Goal: Check status: Check status

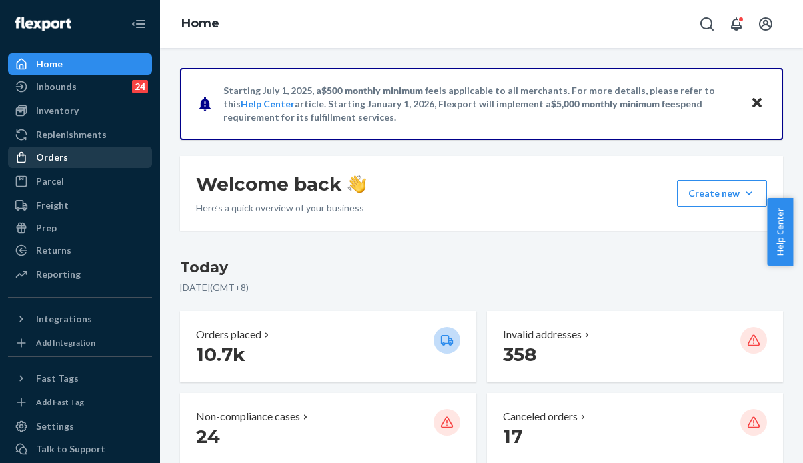
click at [48, 158] on div "Orders" at bounding box center [52, 157] width 32 height 13
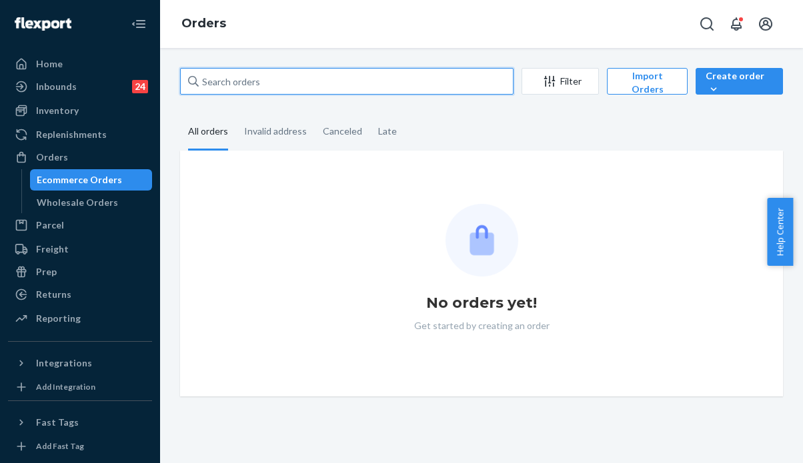
click at [267, 81] on input "text" at bounding box center [346, 81] width 333 height 27
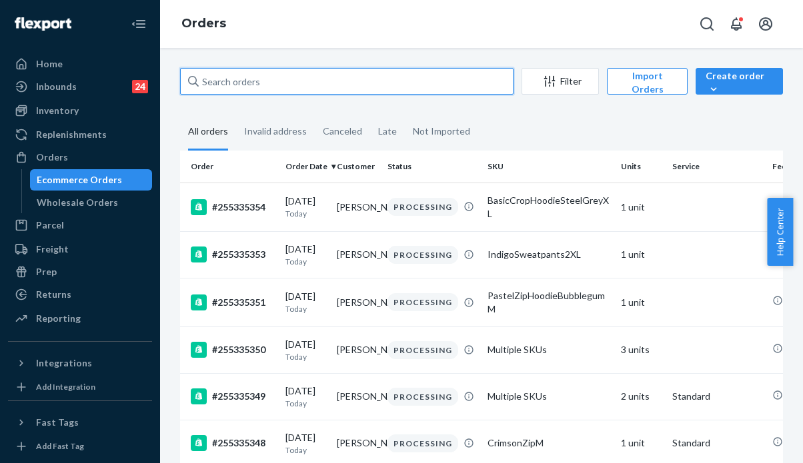
paste input "R1GCHZYNLL"
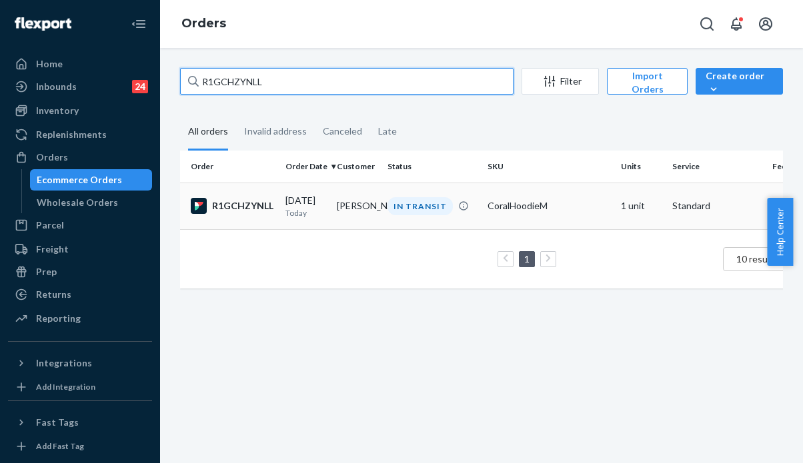
type input "R1GCHZYNLL"
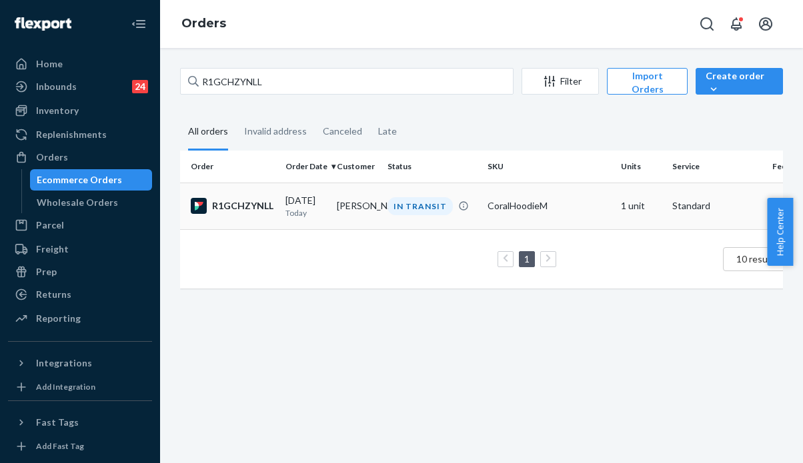
click at [293, 211] on p "Today" at bounding box center [305, 212] width 41 height 11
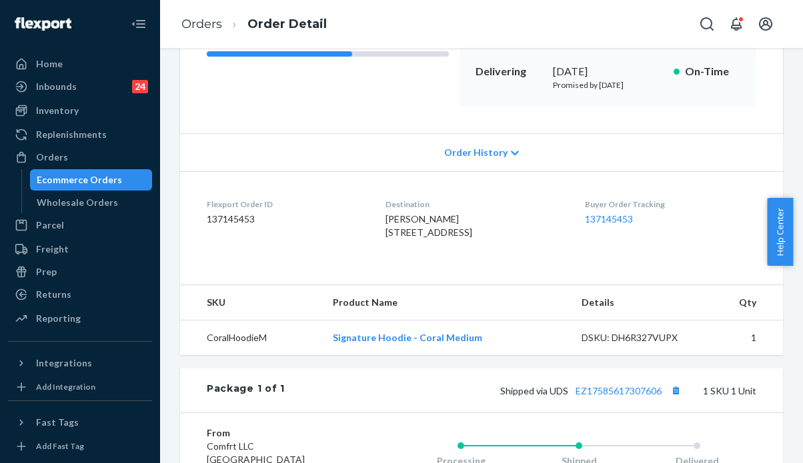
scroll to position [267, 0]
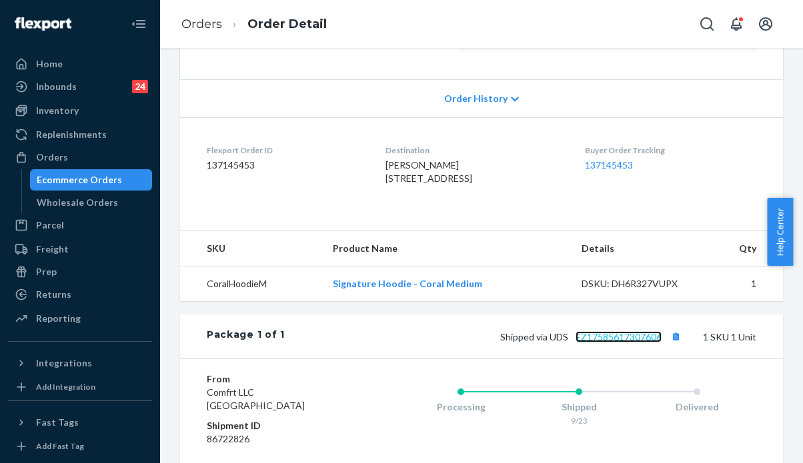
click at [606, 343] on link "EZ17585617307606" at bounding box center [618, 336] width 86 height 11
drag, startPoint x: 659, startPoint y: 367, endPoint x: 605, endPoint y: 367, distance: 53.3
click at [605, 343] on span "Shipped via UDS EZ17585617307606" at bounding box center [592, 336] width 184 height 11
drag, startPoint x: 561, startPoint y: 367, endPoint x: 655, endPoint y: 370, distance: 94.7
click at [655, 345] on div "Shipped via UDS EZ17585617307606 1 SKU 1 Unit" at bounding box center [520, 336] width 471 height 17
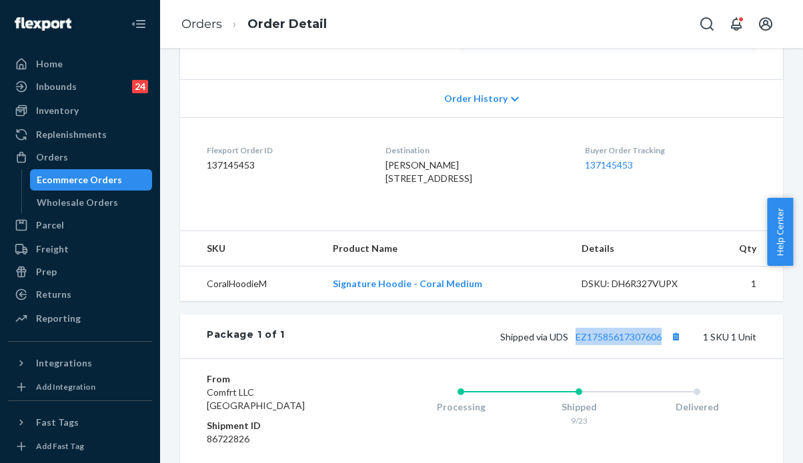
copy link "EZ17585617307606"
click at [79, 157] on div "Orders" at bounding box center [79, 157] width 141 height 19
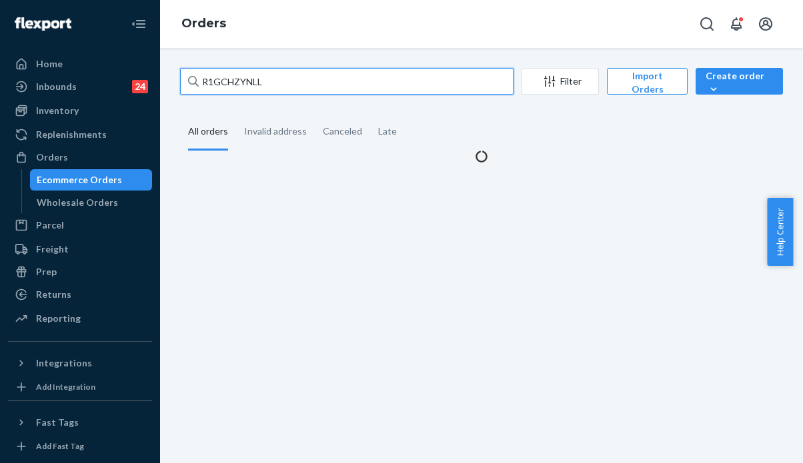
drag, startPoint x: 267, startPoint y: 79, endPoint x: 157, endPoint y: 60, distance: 111.0
click at [157, 60] on div "Home Inbounds 24 Shipping Plans Problems 24 Inventory Products Replenishments O…" at bounding box center [401, 231] width 803 height 463
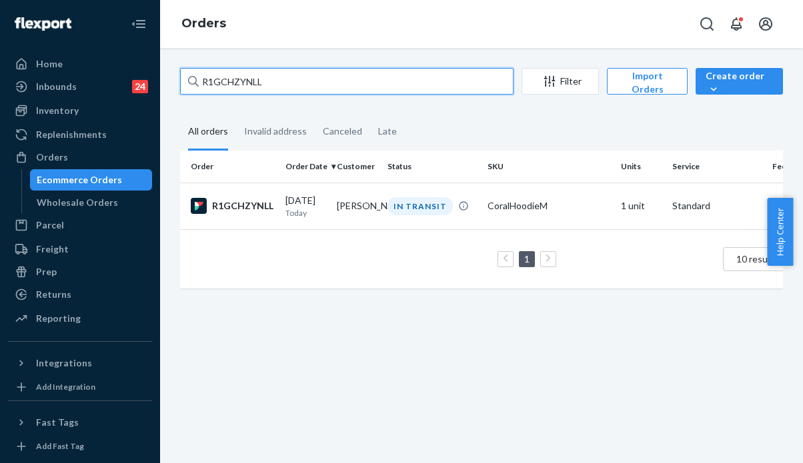
paste input "S15XRTASX"
type input "S15XRTASXL"
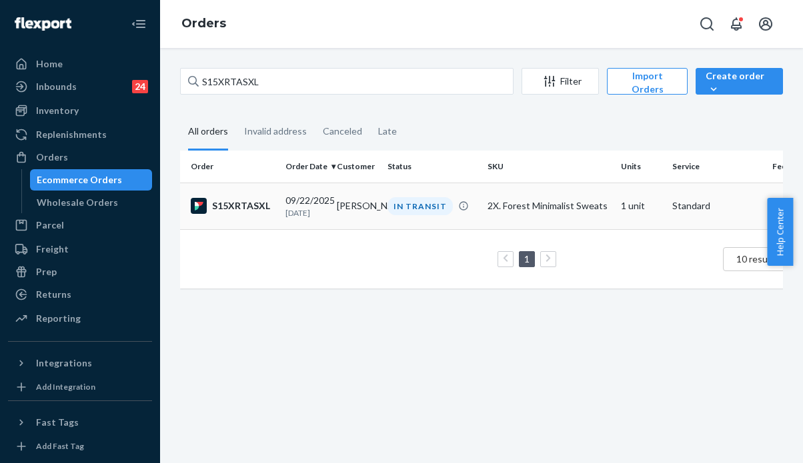
click at [345, 198] on td "[PERSON_NAME]" at bounding box center [356, 206] width 51 height 47
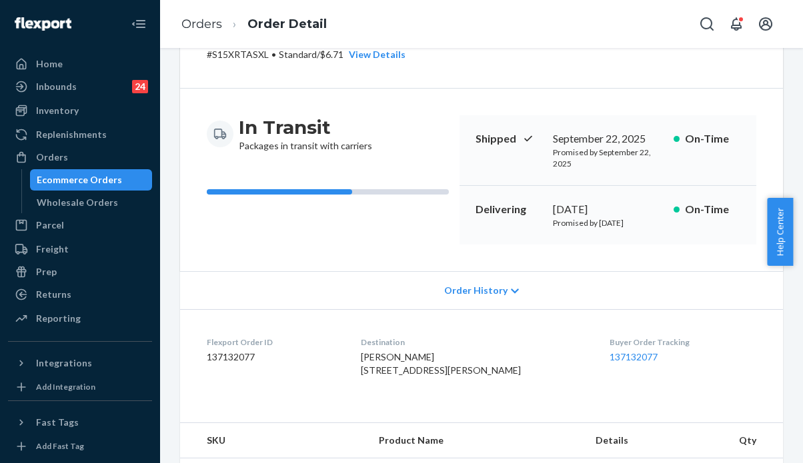
scroll to position [200, 0]
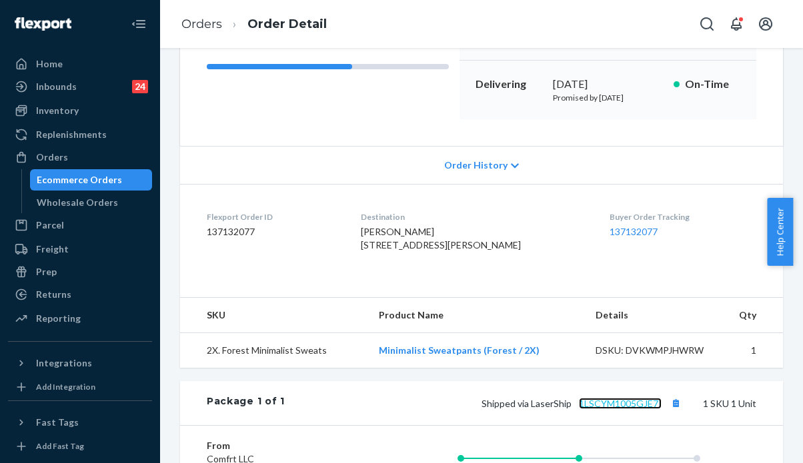
click at [603, 409] on link "1LSCYM1005GJE7I" at bounding box center [620, 403] width 83 height 11
drag, startPoint x: 656, startPoint y: 428, endPoint x: 566, endPoint y: 427, distance: 90.0
click at [566, 409] on span "Shipped via LaserShip 1LSCYM1005GJE7I" at bounding box center [582, 403] width 203 height 11
copy link "1LSCYM1005GJE7I"
click at [77, 159] on div "Orders" at bounding box center [79, 157] width 141 height 19
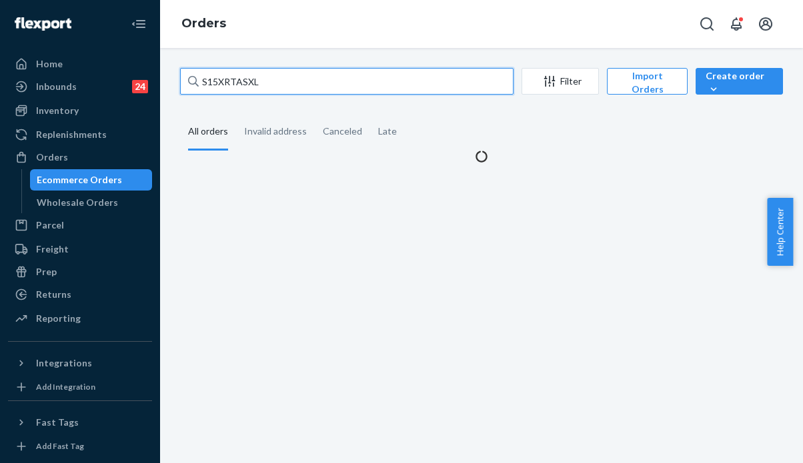
drag, startPoint x: 255, startPoint y: 82, endPoint x: 188, endPoint y: 78, distance: 67.4
click at [188, 78] on div "S15XRTASXL" at bounding box center [346, 81] width 333 height 27
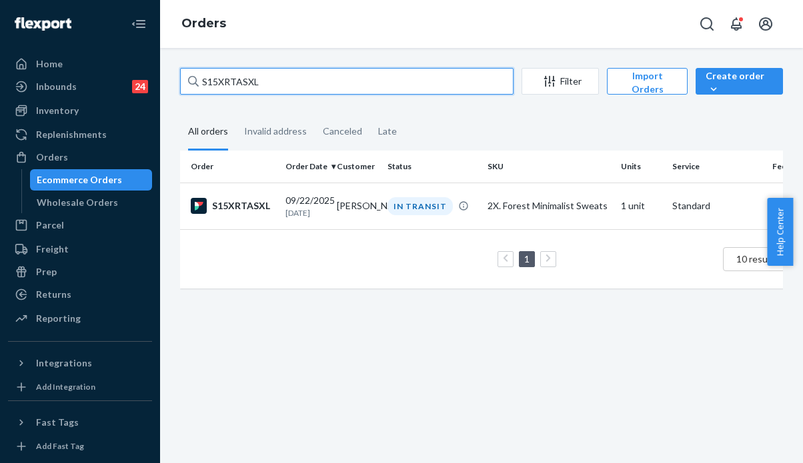
paste input "255193786"
drag, startPoint x: 258, startPoint y: 83, endPoint x: 181, endPoint y: 80, distance: 76.7
click at [181, 80] on input "255193786" at bounding box center [346, 81] width 333 height 27
paste input "70632"
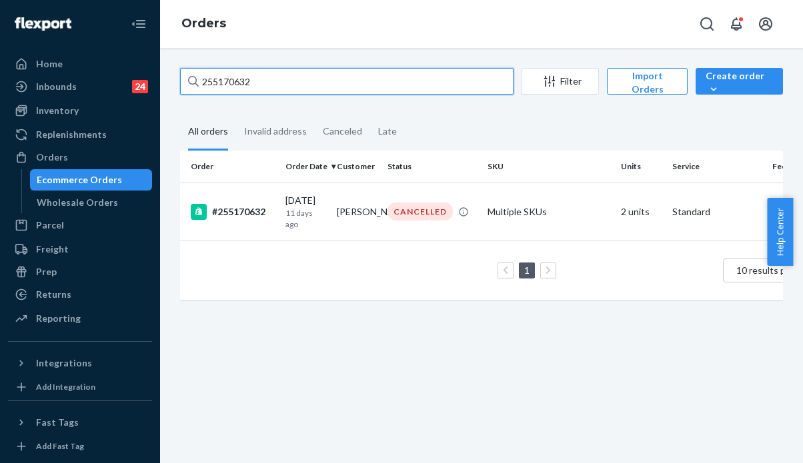
drag, startPoint x: 251, startPoint y: 87, endPoint x: 171, endPoint y: 81, distance: 80.9
click at [171, 82] on div "255170632 Filter Import Orders Create order Ecommerce order Removal order All o…" at bounding box center [481, 190] width 623 height 245
paste input "00491"
type input "255004912"
